Goal: Answer question/provide support: Share knowledge or assist other users

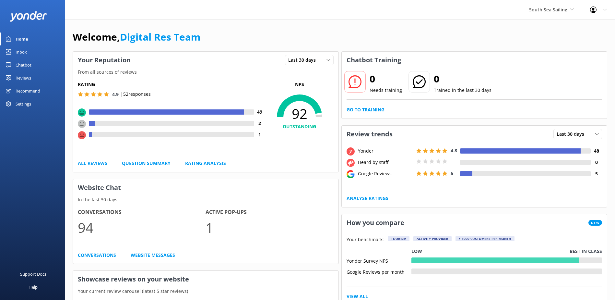
click at [28, 50] on link "Inbox" at bounding box center [32, 51] width 65 height 13
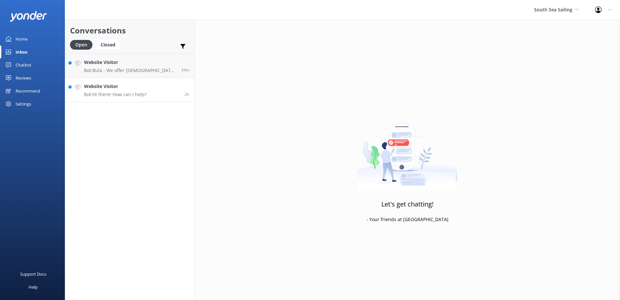
click at [111, 90] on h4 "Website Visitor" at bounding box center [115, 86] width 63 height 7
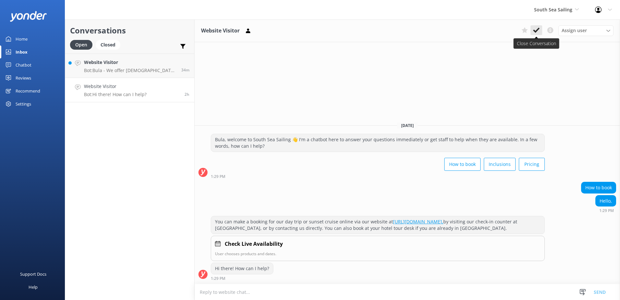
click at [534, 34] on button at bounding box center [537, 30] width 12 height 10
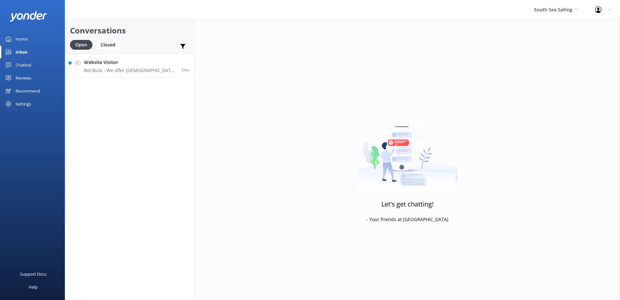
click at [125, 68] on p "Bot: Bula - We offer Fijian residents 20% off our normal standard day trip pric…" at bounding box center [130, 70] width 92 height 6
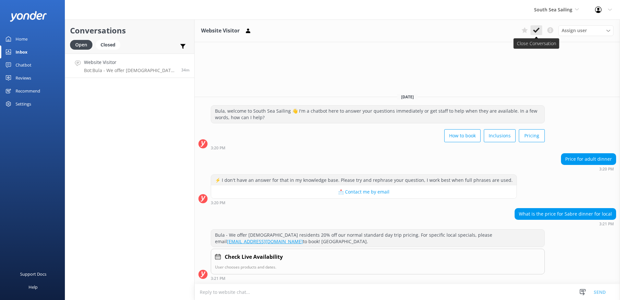
click at [540, 30] on button at bounding box center [537, 30] width 12 height 10
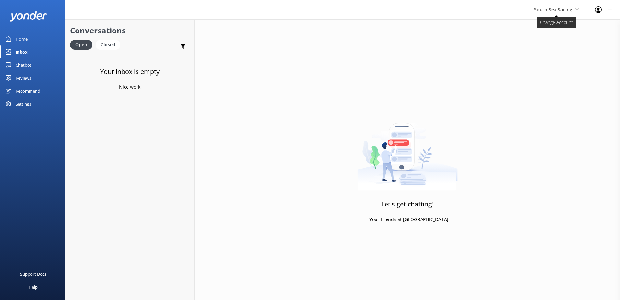
click at [565, 10] on span "South Sea Sailing" at bounding box center [553, 9] width 38 height 6
click at [553, 43] on link "South Sea Cruises" at bounding box center [558, 43] width 65 height 16
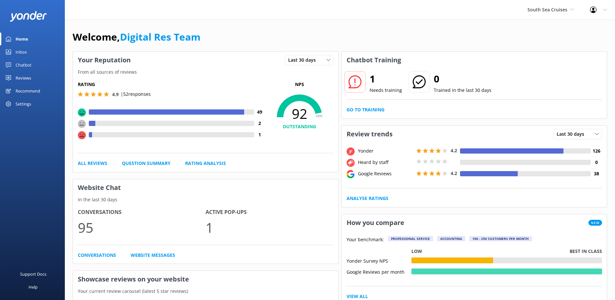
click at [34, 59] on link "Chatbot" at bounding box center [32, 64] width 65 height 13
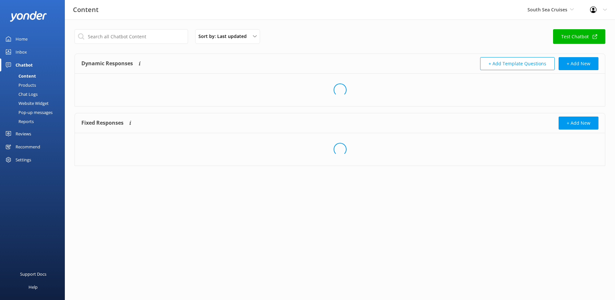
click at [31, 53] on link "Inbox" at bounding box center [32, 51] width 65 height 13
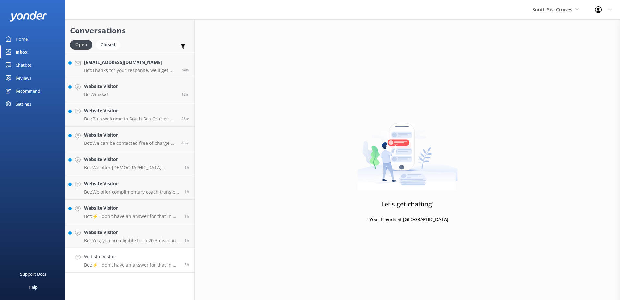
click at [143, 264] on p "Bot: ⚡ I don't have an answer for that in my knowledge base. Please try and rep…" at bounding box center [132, 265] width 96 height 6
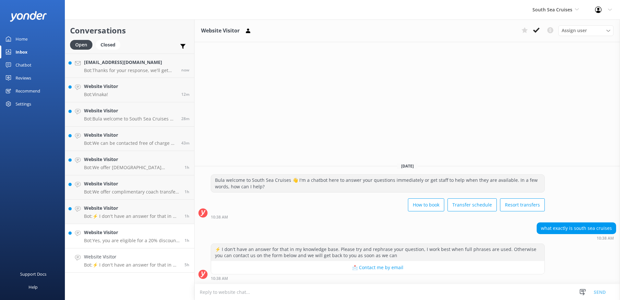
click at [161, 234] on h4 "Website Visitor" at bounding box center [132, 232] width 96 height 7
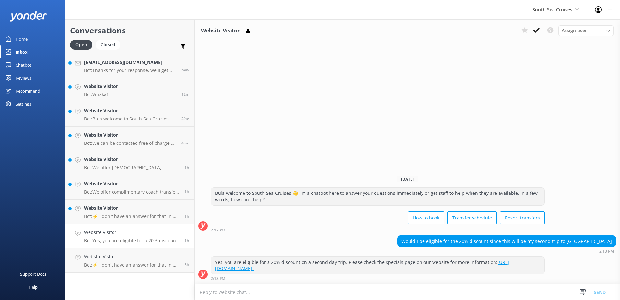
click at [308, 293] on textarea at bounding box center [407, 292] width 425 height 16
click at [563, 290] on textarea at bounding box center [407, 292] width 425 height 16
paste textarea "Please contact & liaise directly with our South Sea Cruises Reservations team, …"
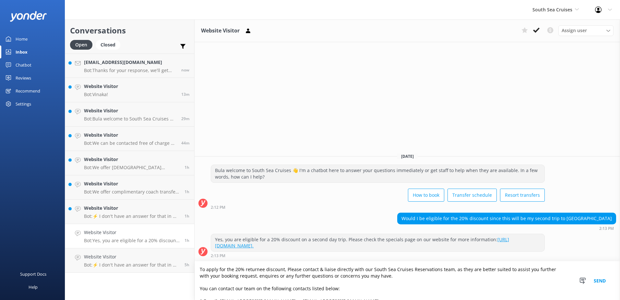
type textarea "To apply for the 20% returnee discount, Please contact & liaise directly with o…"
click at [603, 280] on button "Send" at bounding box center [600, 280] width 24 height 39
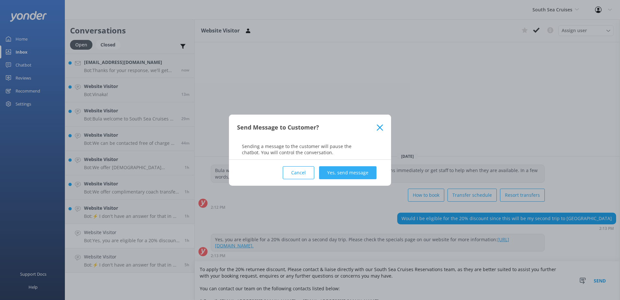
click at [348, 172] on button "Yes, send message" at bounding box center [347, 172] width 57 height 13
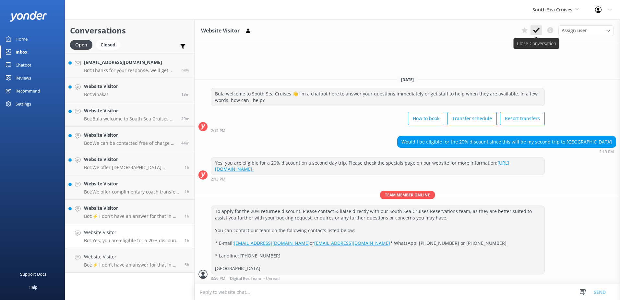
click at [539, 30] on icon at bounding box center [536, 30] width 6 height 6
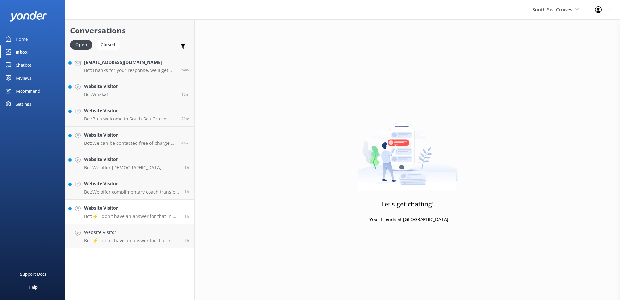
click at [170, 213] on p "Bot: ⚡ I don't have an answer for that in my knowledge base. Please try and rep…" at bounding box center [132, 216] width 96 height 6
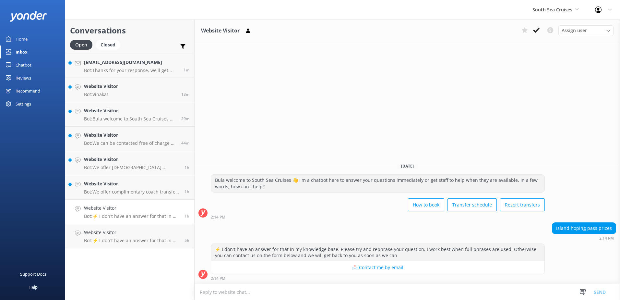
click at [357, 293] on textarea at bounding box center [407, 292] width 425 height 16
type textarea "P"
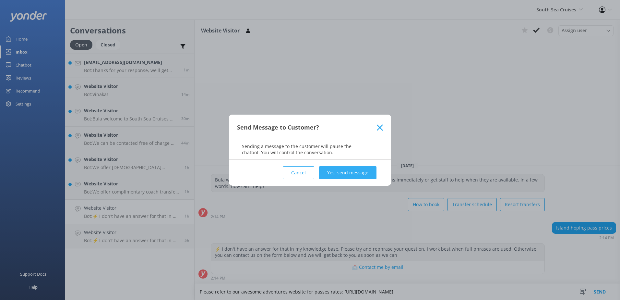
type textarea "Please refer to our awesome adventures website for passes rates: [URL][DOMAIN_N…"
click at [365, 176] on button "Yes, send message" at bounding box center [347, 172] width 57 height 13
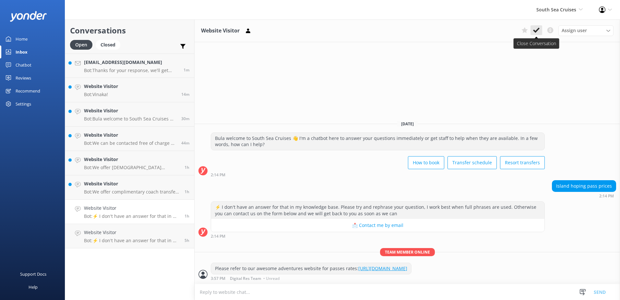
click at [537, 34] on button at bounding box center [537, 30] width 12 height 10
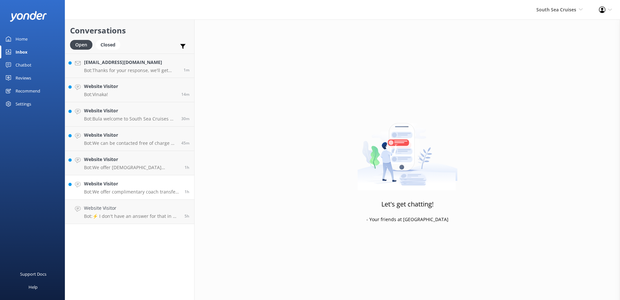
click at [117, 187] on h4 "Website Visitor" at bounding box center [132, 183] width 96 height 7
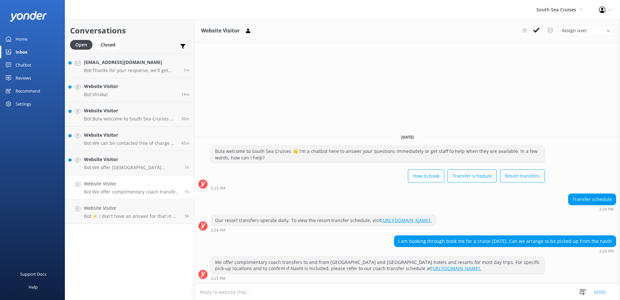
click at [129, 188] on div "Website Visitor Bot: We offer complimentary coach transfers to and from most [G…" at bounding box center [132, 187] width 96 height 14
click at [149, 168] on p "Bot: We offer [DEMOGRAPHIC_DATA] residents a 20% discount on our day tours and …" at bounding box center [132, 167] width 96 height 6
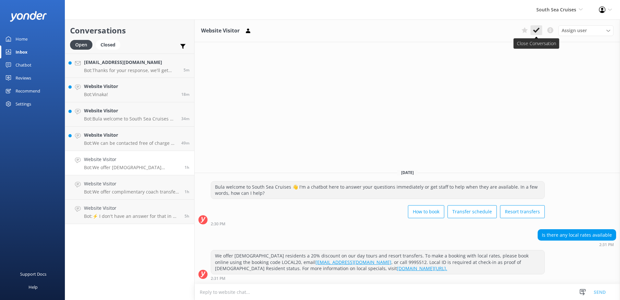
click at [538, 30] on use at bounding box center [536, 30] width 6 height 5
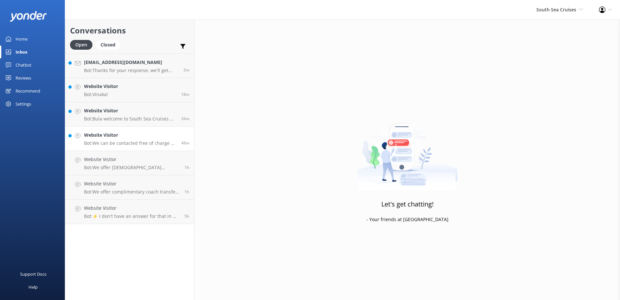
click at [154, 139] on div "Website Visitor Bot: We can be contacted free of charge by either messaging or …" at bounding box center [130, 138] width 92 height 14
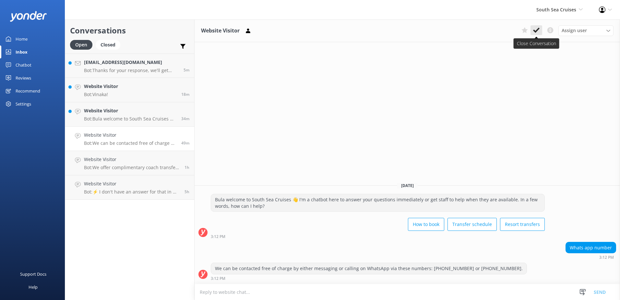
click at [534, 32] on use at bounding box center [536, 30] width 6 height 5
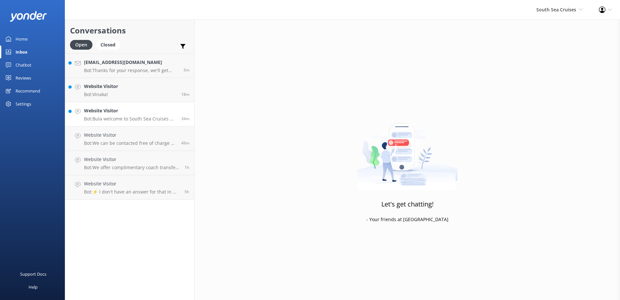
click at [160, 118] on p "Bot: Bula welcome to South Sea Cruises 👋 I'm a chatbot here to answer your ques…" at bounding box center [130, 119] width 92 height 6
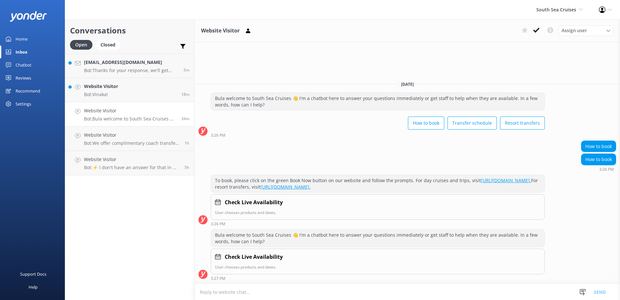
click at [539, 31] on icon at bounding box center [536, 30] width 6 height 6
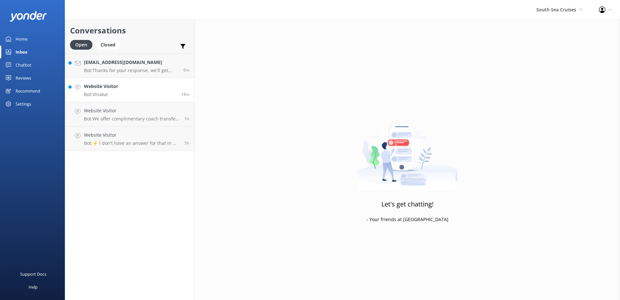
click at [133, 91] on link "Website Visitor Bot: Vinaka! 18m" at bounding box center [129, 90] width 129 height 24
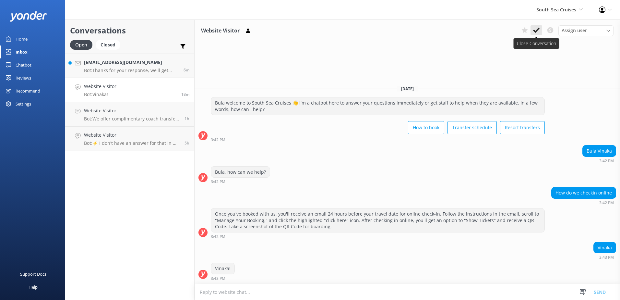
click at [542, 33] on button at bounding box center [537, 30] width 12 height 10
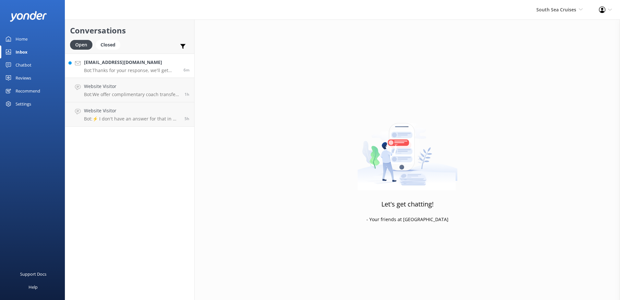
click at [158, 61] on h4 "[EMAIL_ADDRESS][DOMAIN_NAME]" at bounding box center [131, 62] width 95 height 7
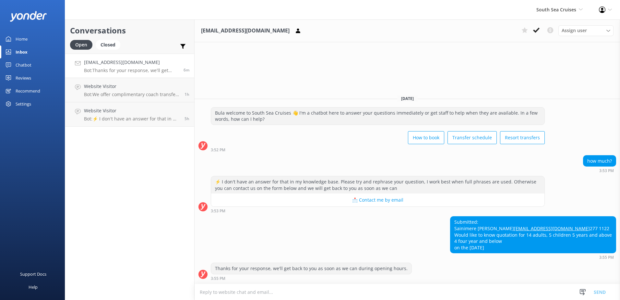
click at [316, 296] on textarea at bounding box center [407, 292] width 425 height 16
paste textarea "[EMAIL_ADDRESS][DOMAIN_NAME]"
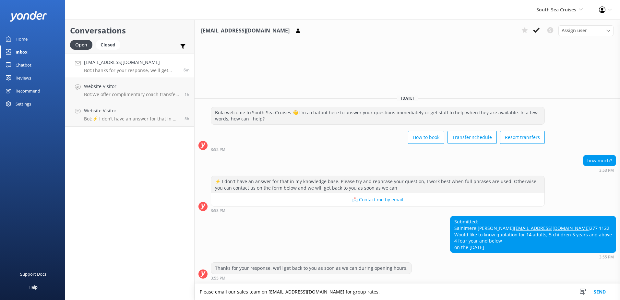
type textarea "Please email our sales team on [EMAIL_ADDRESS][DOMAIN_NAME] for group rates."
click at [602, 289] on button "Send" at bounding box center [600, 291] width 24 height 16
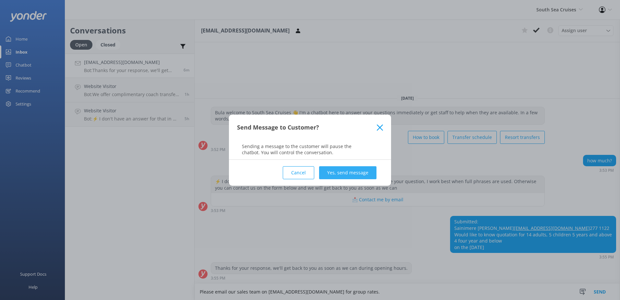
click at [357, 173] on button "Yes, send message" at bounding box center [347, 172] width 57 height 13
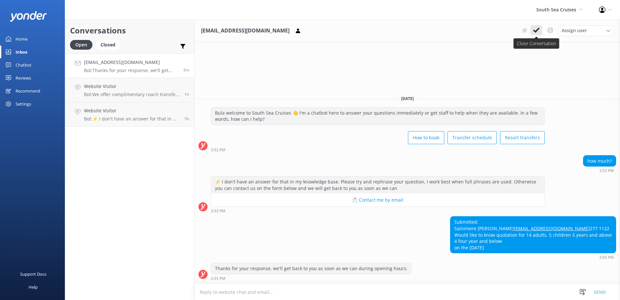
scroll to position [14, 0]
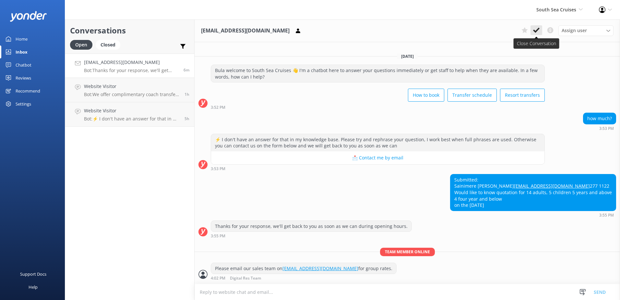
click at [538, 31] on icon at bounding box center [536, 30] width 6 height 6
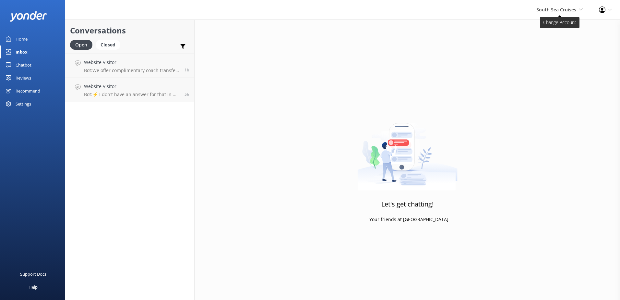
click at [568, 10] on span "South Sea Cruises" at bounding box center [556, 9] width 40 height 6
click at [557, 55] on link "Malamala Beach Club" at bounding box center [558, 59] width 65 height 16
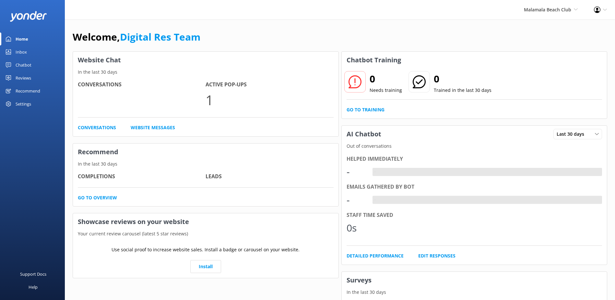
click at [32, 52] on link "Inbox" at bounding box center [32, 51] width 65 height 13
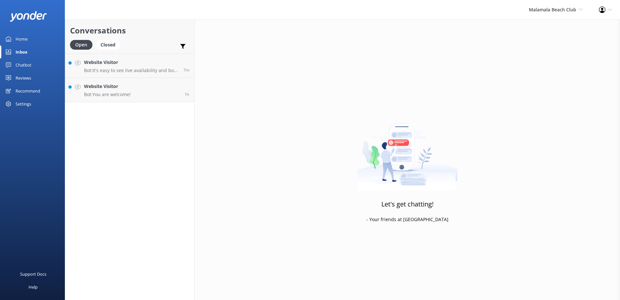
click at [136, 117] on div "Conversations Open Closed Important Converted Assigned to me Unassigned Website…" at bounding box center [130, 159] width 130 height 280
click at [138, 96] on link "Website Visitor Bot: You are welcome! 1h" at bounding box center [129, 90] width 129 height 24
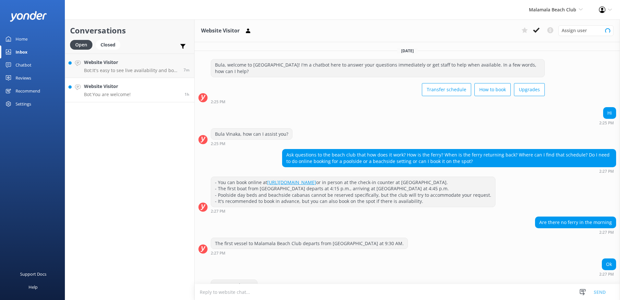
scroll to position [23, 0]
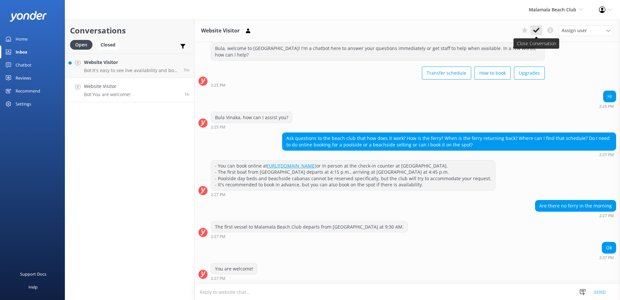
click at [534, 33] on icon at bounding box center [536, 30] width 6 height 6
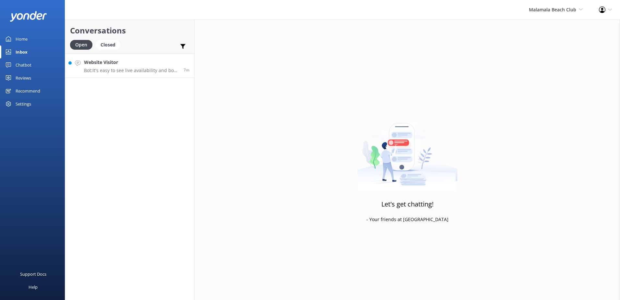
click at [164, 73] on p "Bot: It's easy to see live availability and book online at [URL][DOMAIN_NAME]. …" at bounding box center [131, 70] width 95 height 6
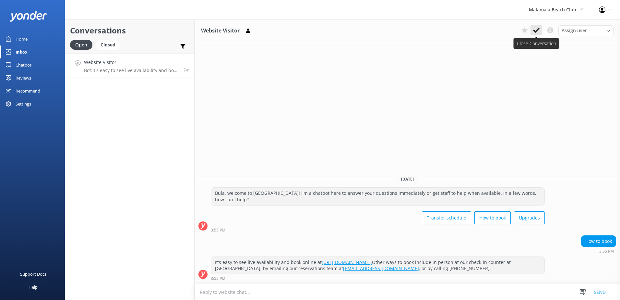
click at [534, 29] on icon at bounding box center [536, 30] width 6 height 6
click at [558, 13] on span "Malamala Beach Club South Sea Sailing South Sea Cruises Malamala Beach Club Awe…" at bounding box center [556, 9] width 54 height 7
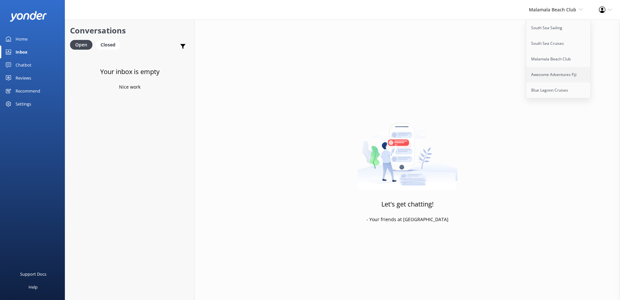
click at [556, 73] on link "Awesome Adventures Fiji" at bounding box center [558, 75] width 65 height 16
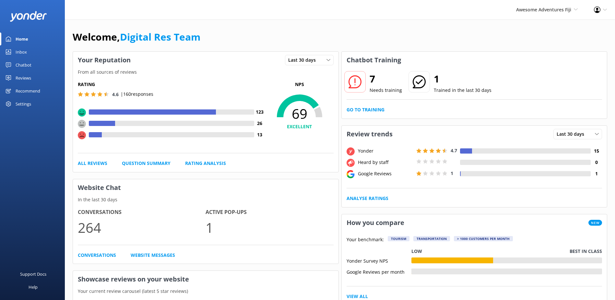
click at [32, 49] on link "Inbox" at bounding box center [32, 51] width 65 height 13
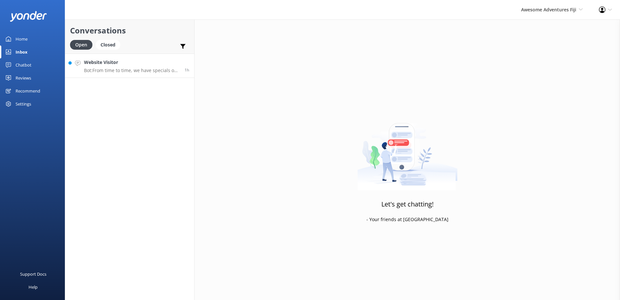
click at [150, 67] on p "Bot: From time to time, we have specials on. Keep an eye out on our website lan…" at bounding box center [132, 70] width 96 height 6
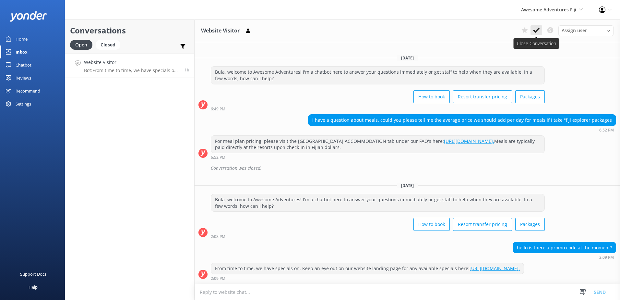
click at [540, 30] on button at bounding box center [537, 30] width 12 height 10
click at [555, 12] on span "Awesome Adventures Fiji" at bounding box center [548, 9] width 55 height 6
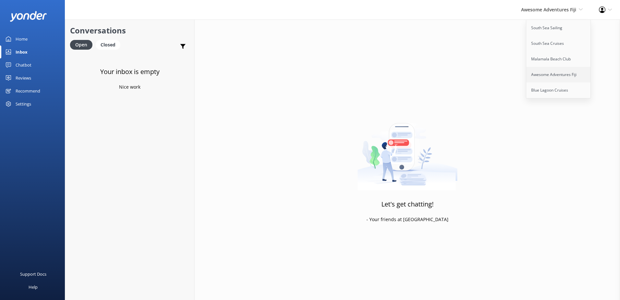
click at [541, 82] on link "Awesome Adventures Fiji" at bounding box center [558, 75] width 65 height 16
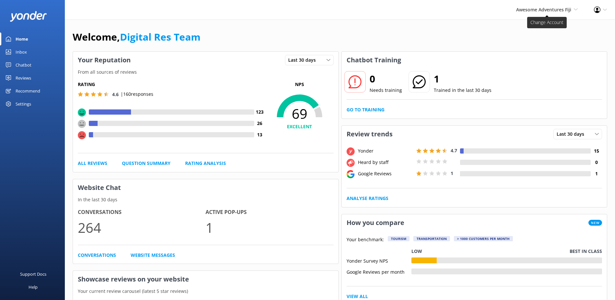
drag, startPoint x: 559, startPoint y: 20, endPoint x: 561, endPoint y: 13, distance: 7.7
click at [561, 13] on span "Awesome Adventures Fiji South Sea Sailing South Sea Cruises Malamala Beach Club…" at bounding box center [547, 9] width 62 height 7
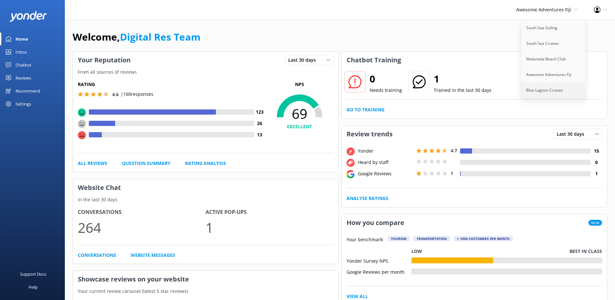
click at [550, 90] on link "Blue Lagoon Cruises" at bounding box center [553, 90] width 65 height 16
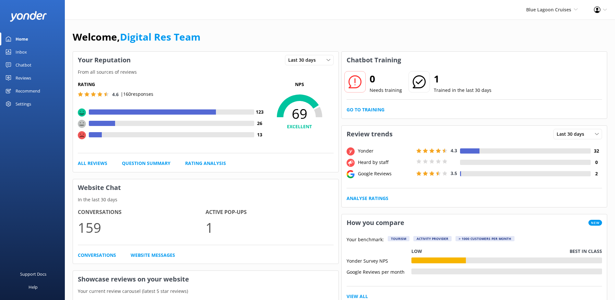
click at [29, 55] on link "Inbox" at bounding box center [32, 51] width 65 height 13
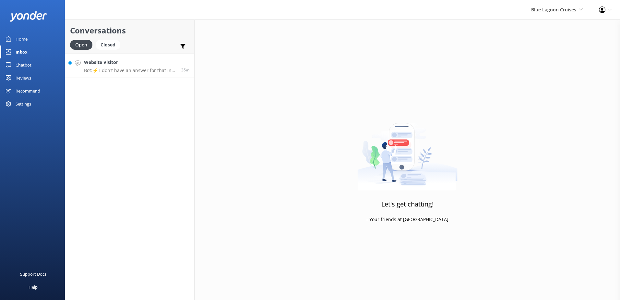
click at [119, 69] on p "Bot: ⚡ I don't have an answer for that in my knowledge base. Please try and rep…" at bounding box center [130, 70] width 92 height 6
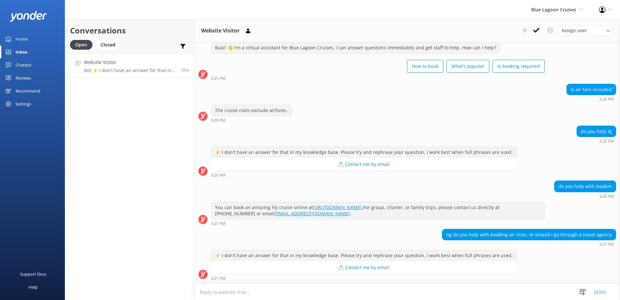
scroll to position [24, 0]
click at [335, 292] on textarea at bounding box center [407, 292] width 425 height 16
type textarea "Please note that we do not book air fares."
click at [606, 288] on button "Send" at bounding box center [600, 291] width 24 height 16
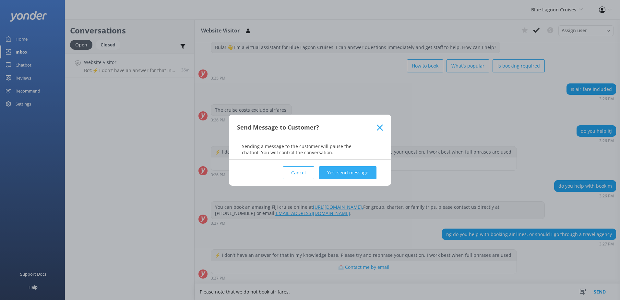
click at [348, 175] on button "Yes, send message" at bounding box center [347, 172] width 57 height 13
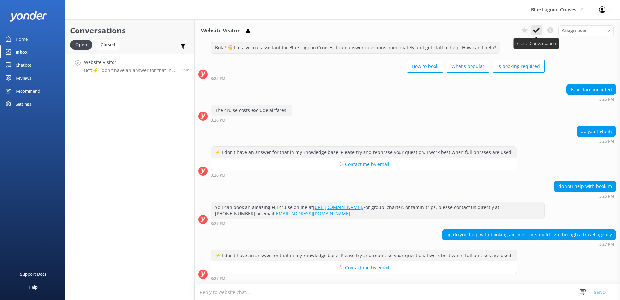
scroll to position [24, 0]
click at [535, 29] on icon at bounding box center [536, 30] width 6 height 6
